Goal: Find specific fact: Find specific fact

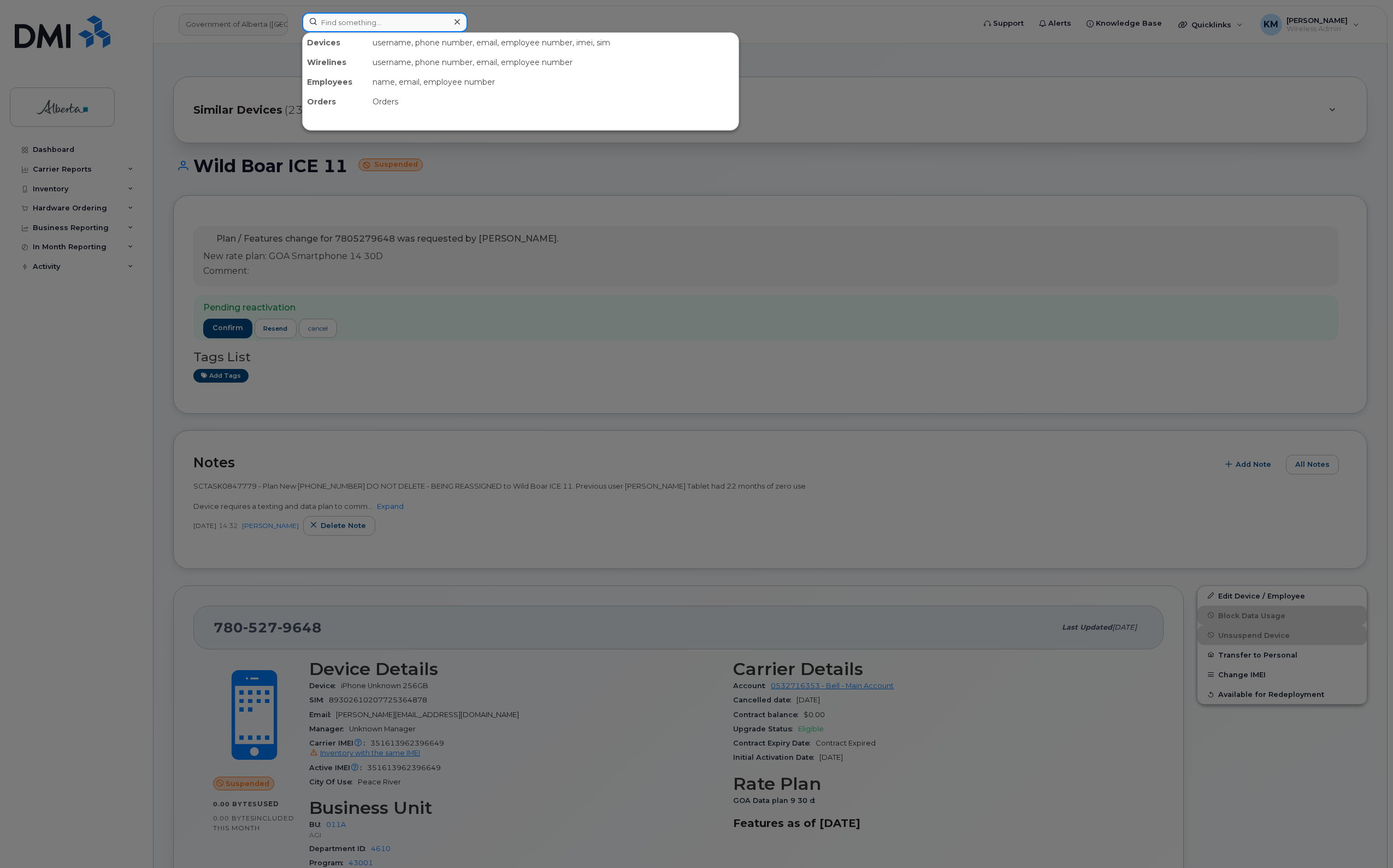
click at [386, 25] on input at bounding box center [385, 22] width 166 height 20
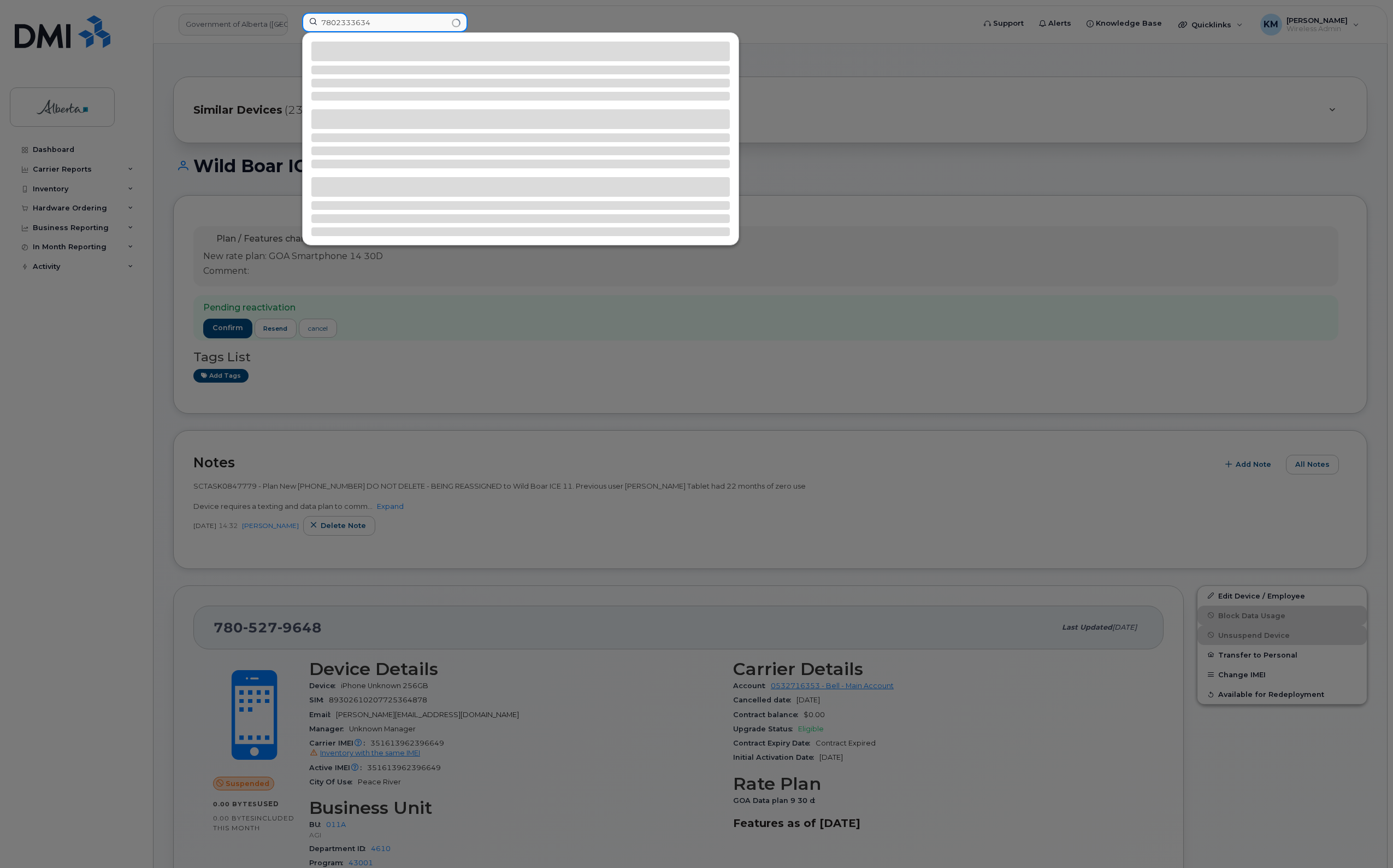
type input "7802333634"
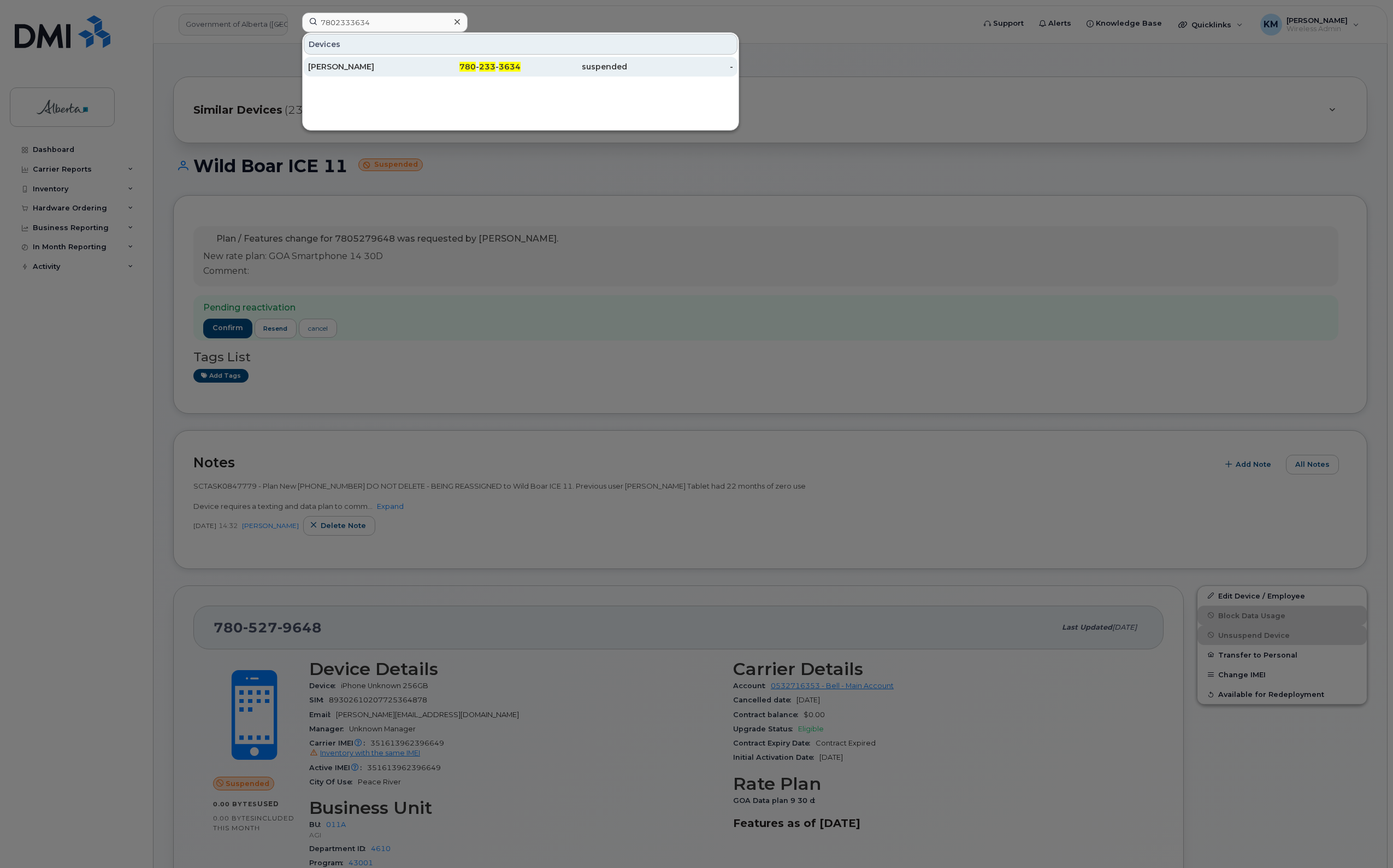
click at [440, 71] on div "780 - 233 - 3634" at bounding box center [468, 66] width 106 height 11
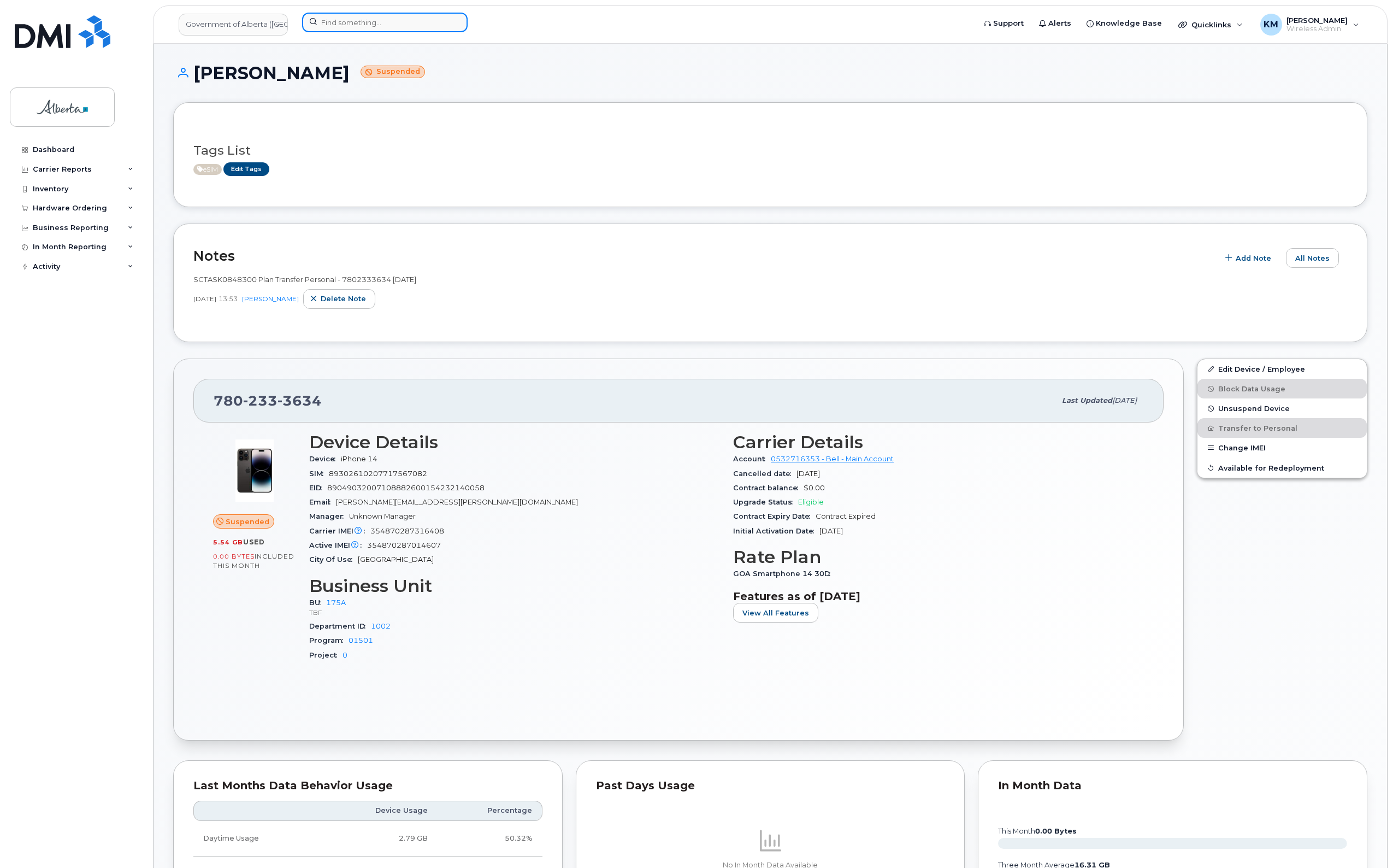
click at [347, 22] on input at bounding box center [385, 22] width 166 height 20
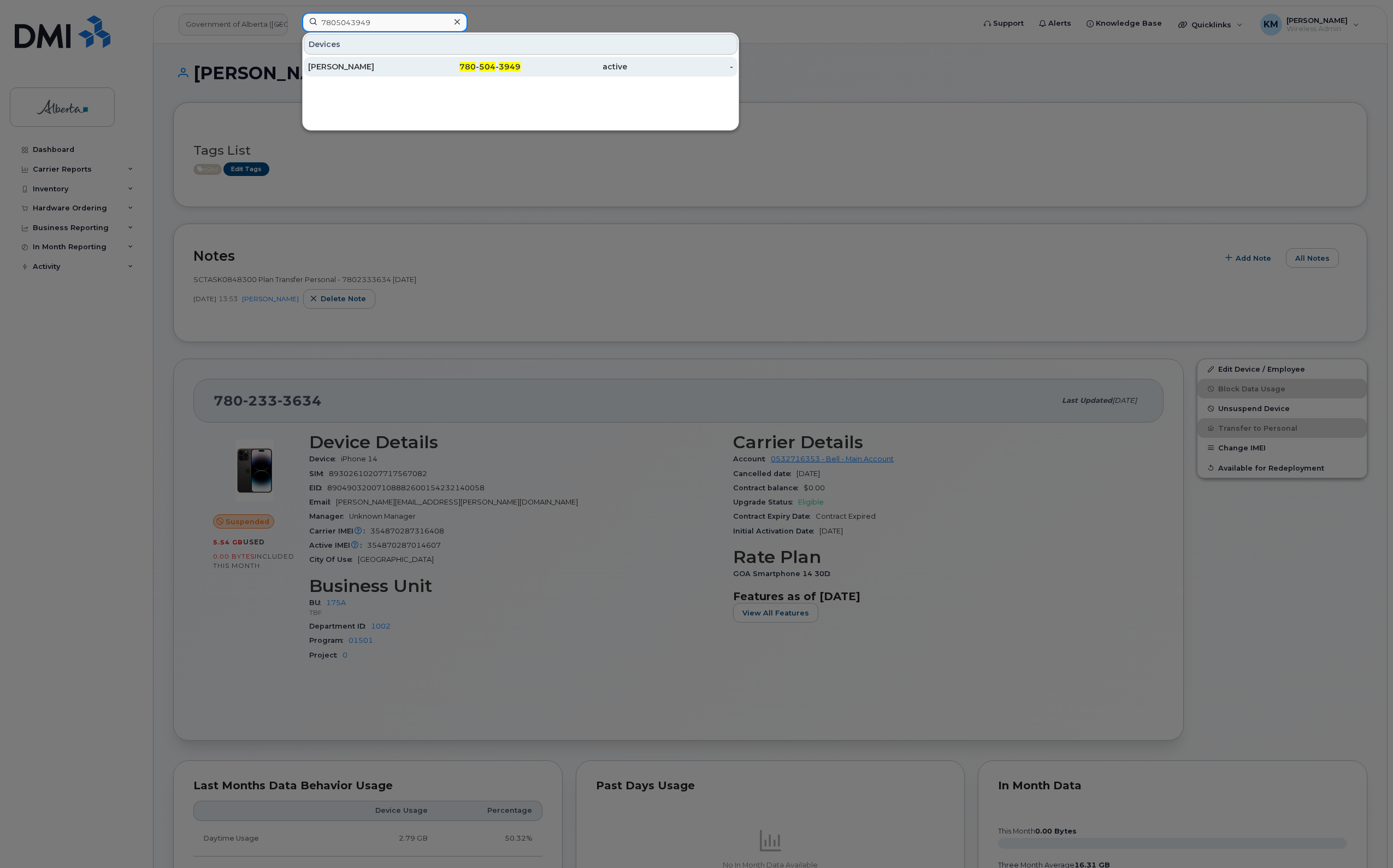
type input "7805043949"
click at [463, 63] on span "780" at bounding box center [468, 66] width 16 height 10
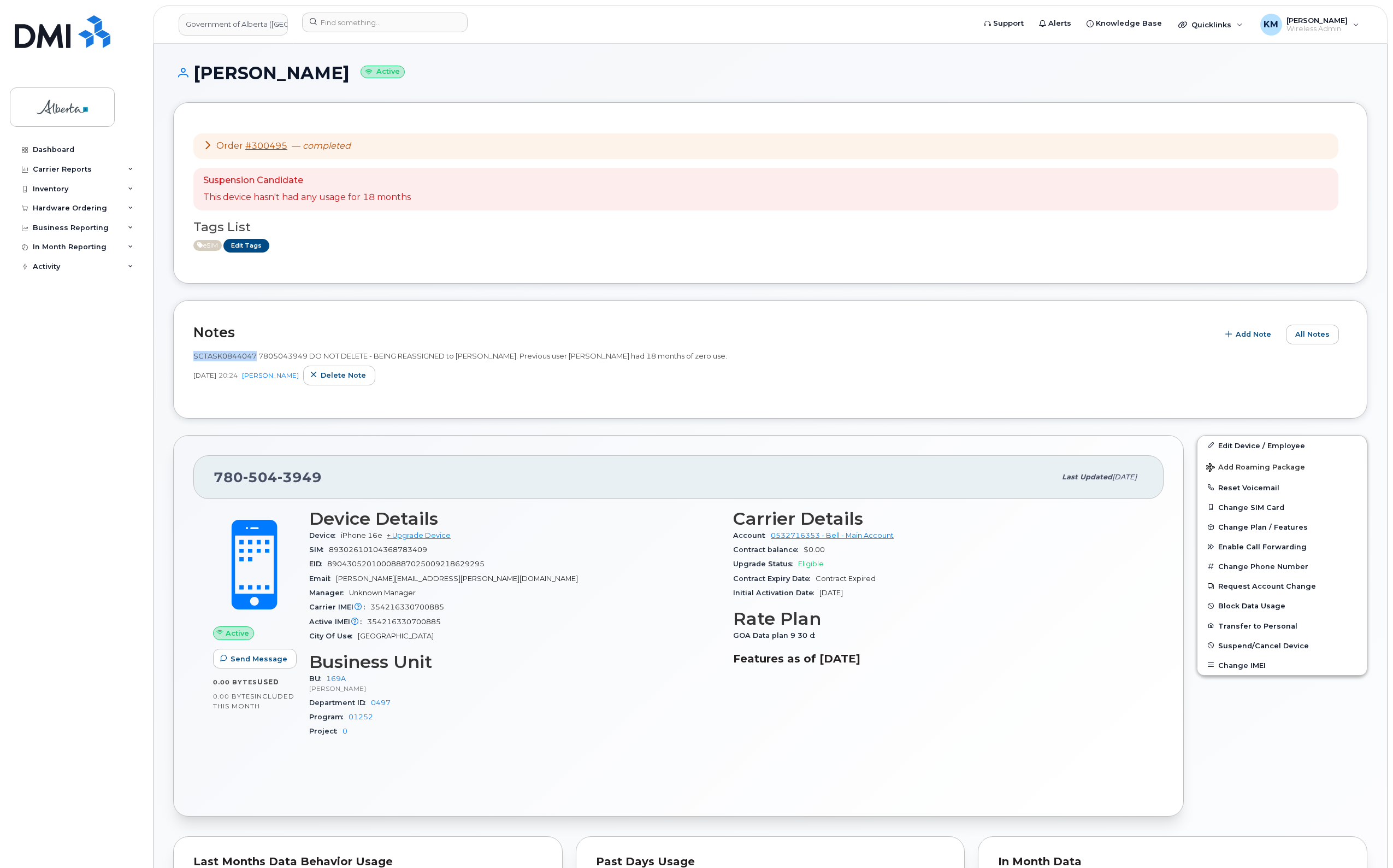
drag, startPoint x: 256, startPoint y: 356, endPoint x: 190, endPoint y: 355, distance: 66.0
click at [190, 355] on div "Notes Add Note All Notes SCTASK0844047 7805043949 DO NOT DELETE - BEING REASSIG…" at bounding box center [771, 359] width 1195 height 119
copy span "SCTASK0844047"
drag, startPoint x: 461, startPoint y: 605, endPoint x: 369, endPoint y: 610, distance: 92.1
click at [369, 610] on div "Carrier IMEI Carrier IMEI is reported during the last billing cycle or change o…" at bounding box center [514, 607] width 411 height 14
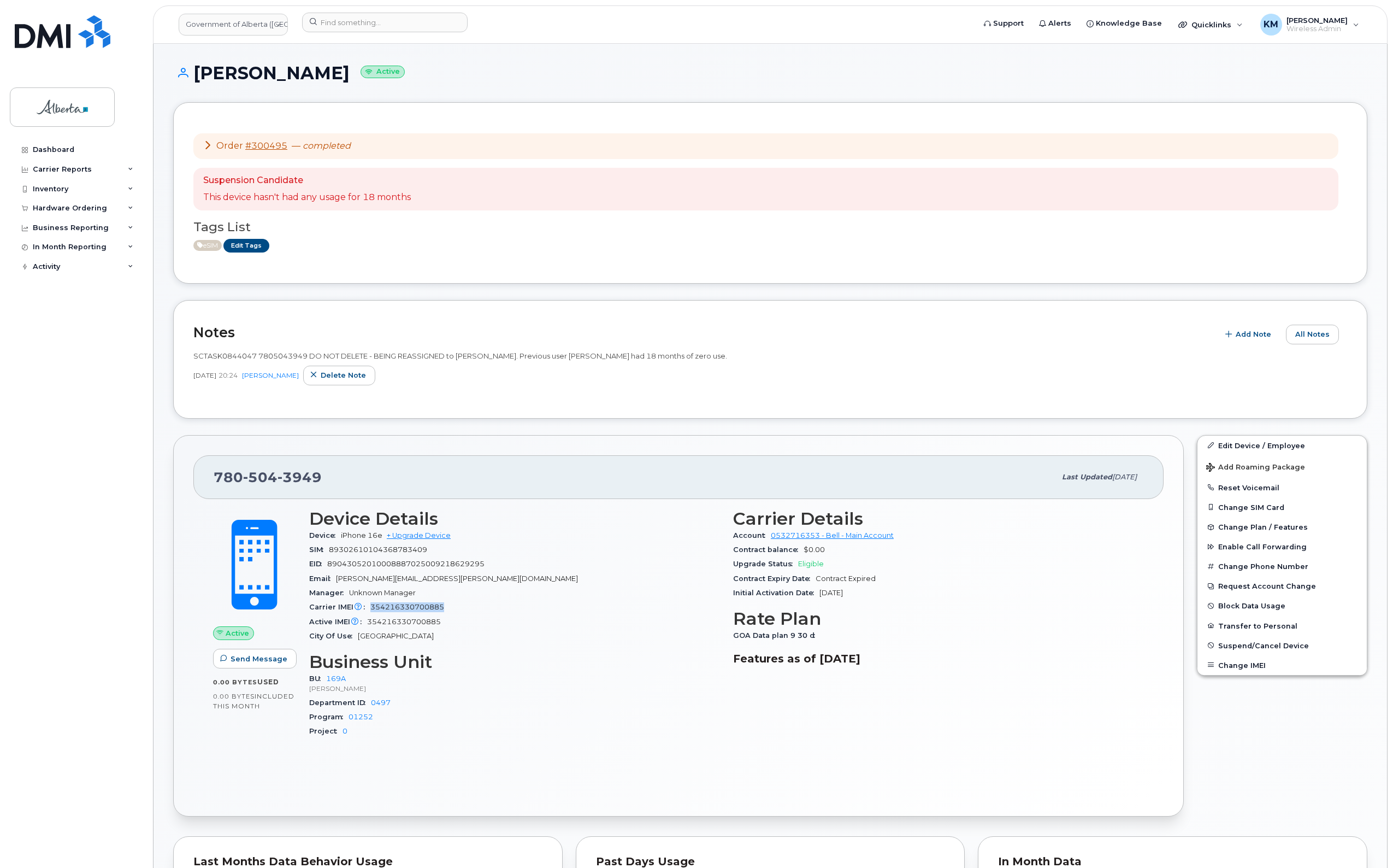
copy span "354216330700885"
